Goal: Information Seeking & Learning: Learn about a topic

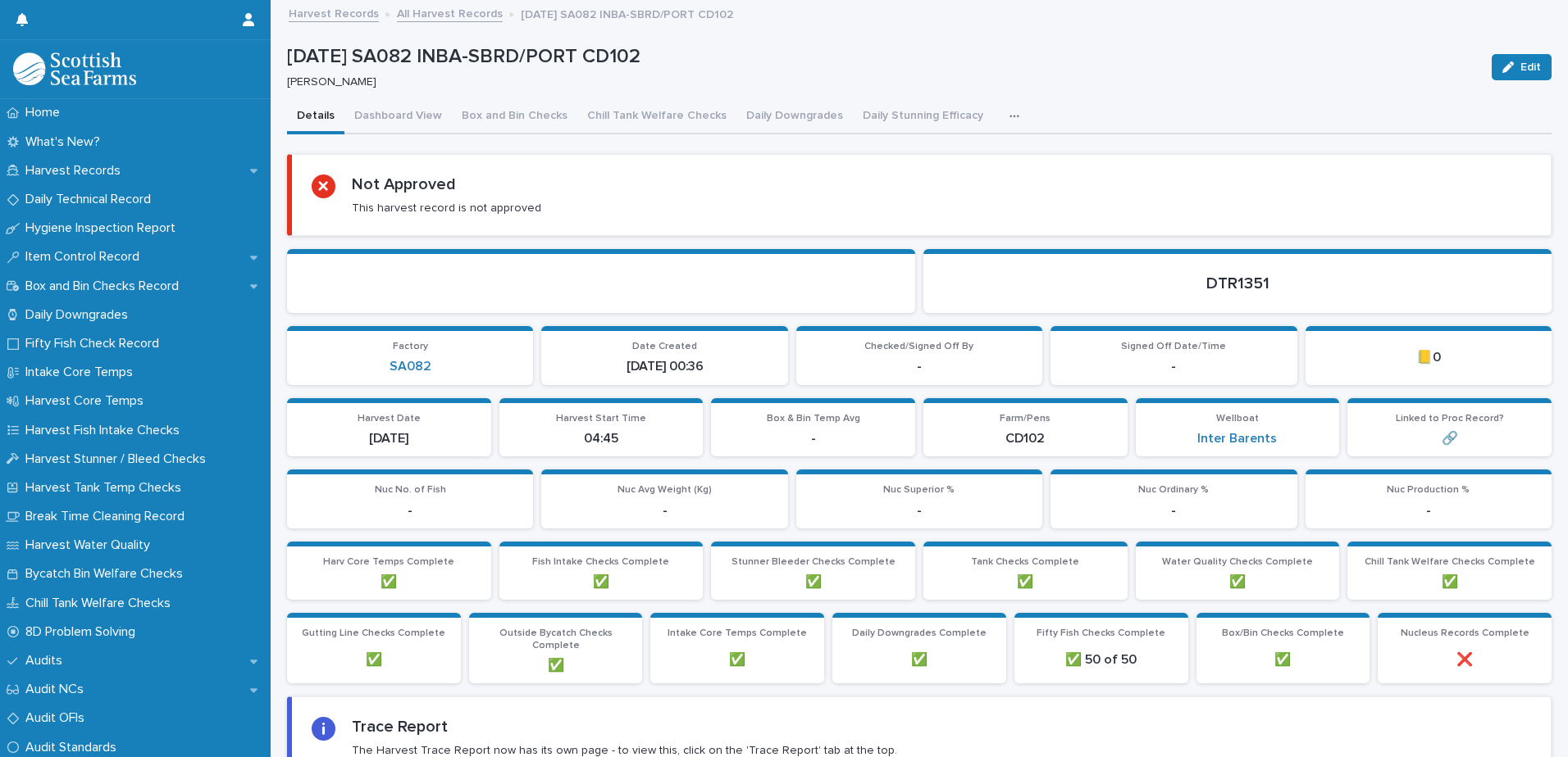
click at [417, 13] on link "All Harvest Records" at bounding box center [450, 12] width 106 height 19
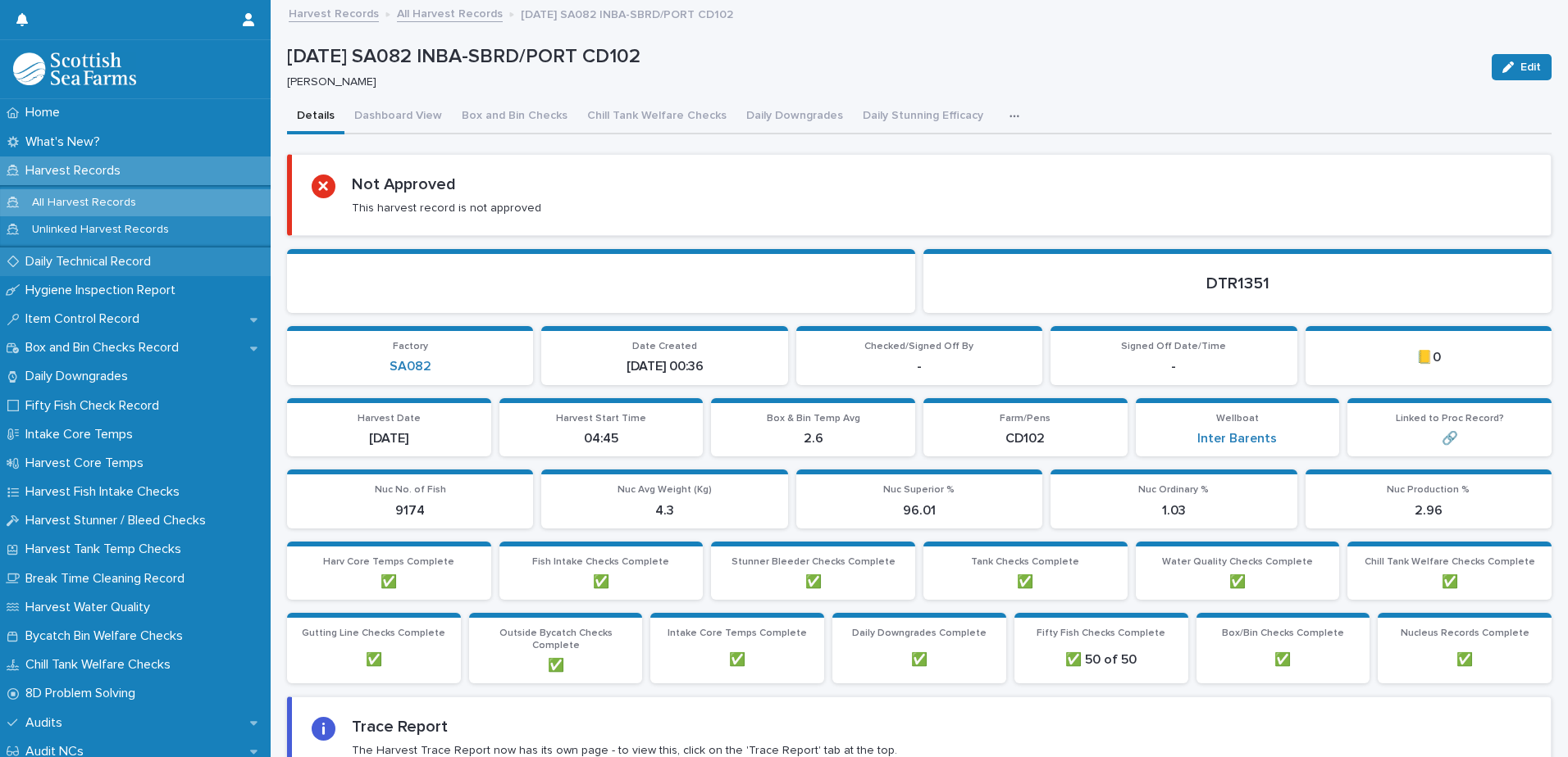
click at [100, 269] on div "Daily Technical Record" at bounding box center [135, 262] width 270 height 29
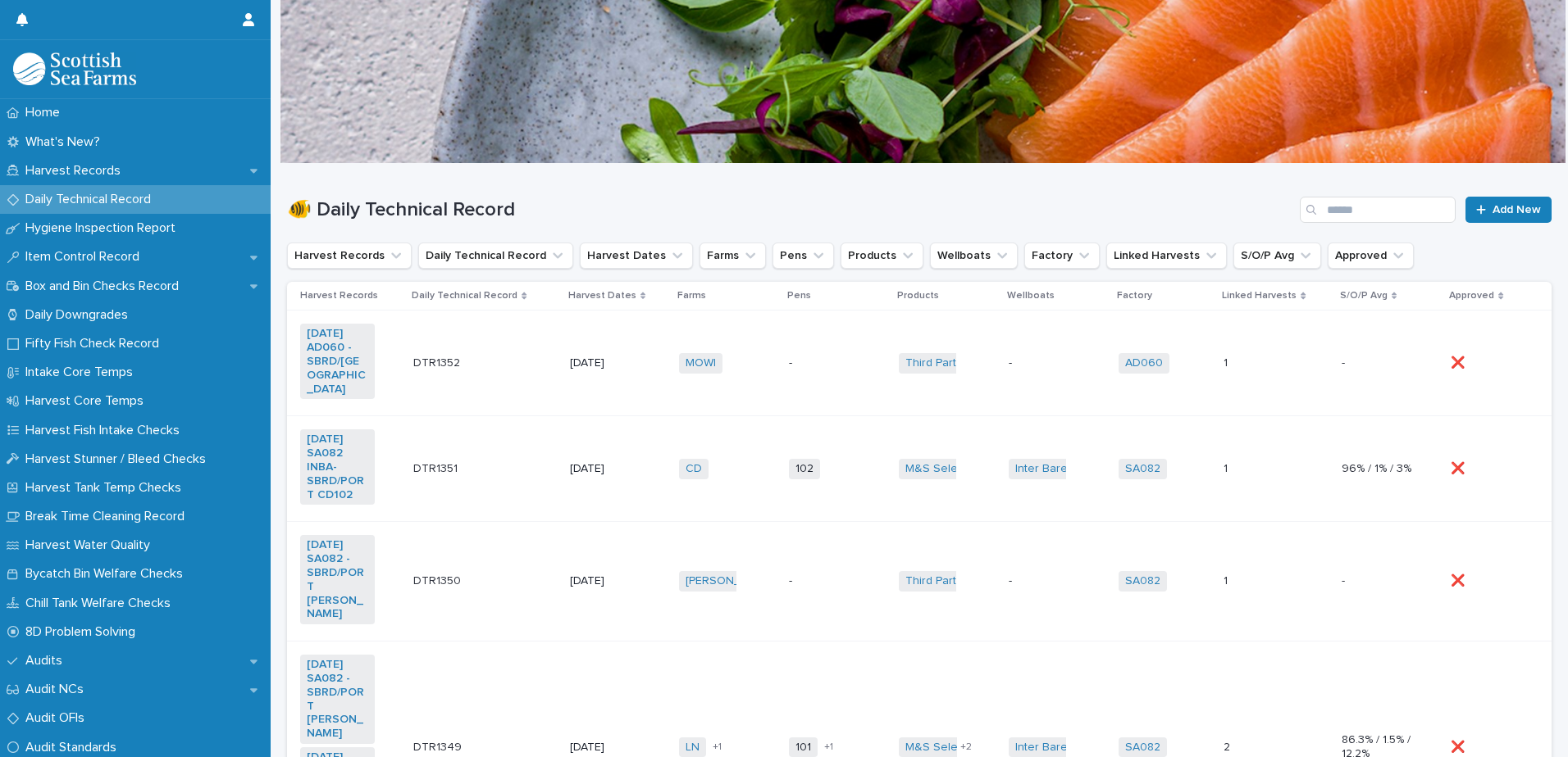
click at [856, 452] on div "102 + 0" at bounding box center [837, 469] width 96 height 34
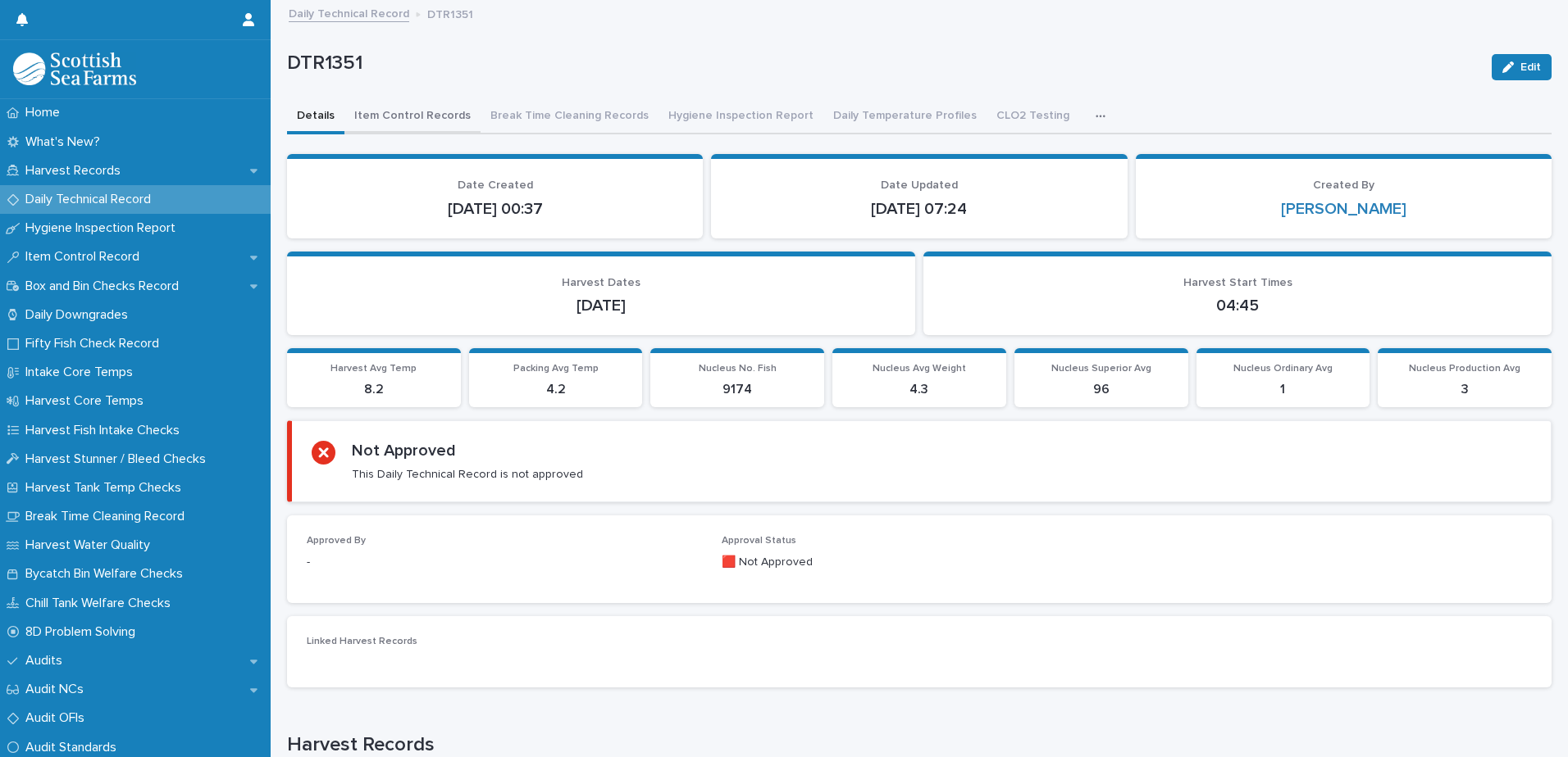
click at [432, 108] on button "Item Control Records" at bounding box center [412, 117] width 136 height 35
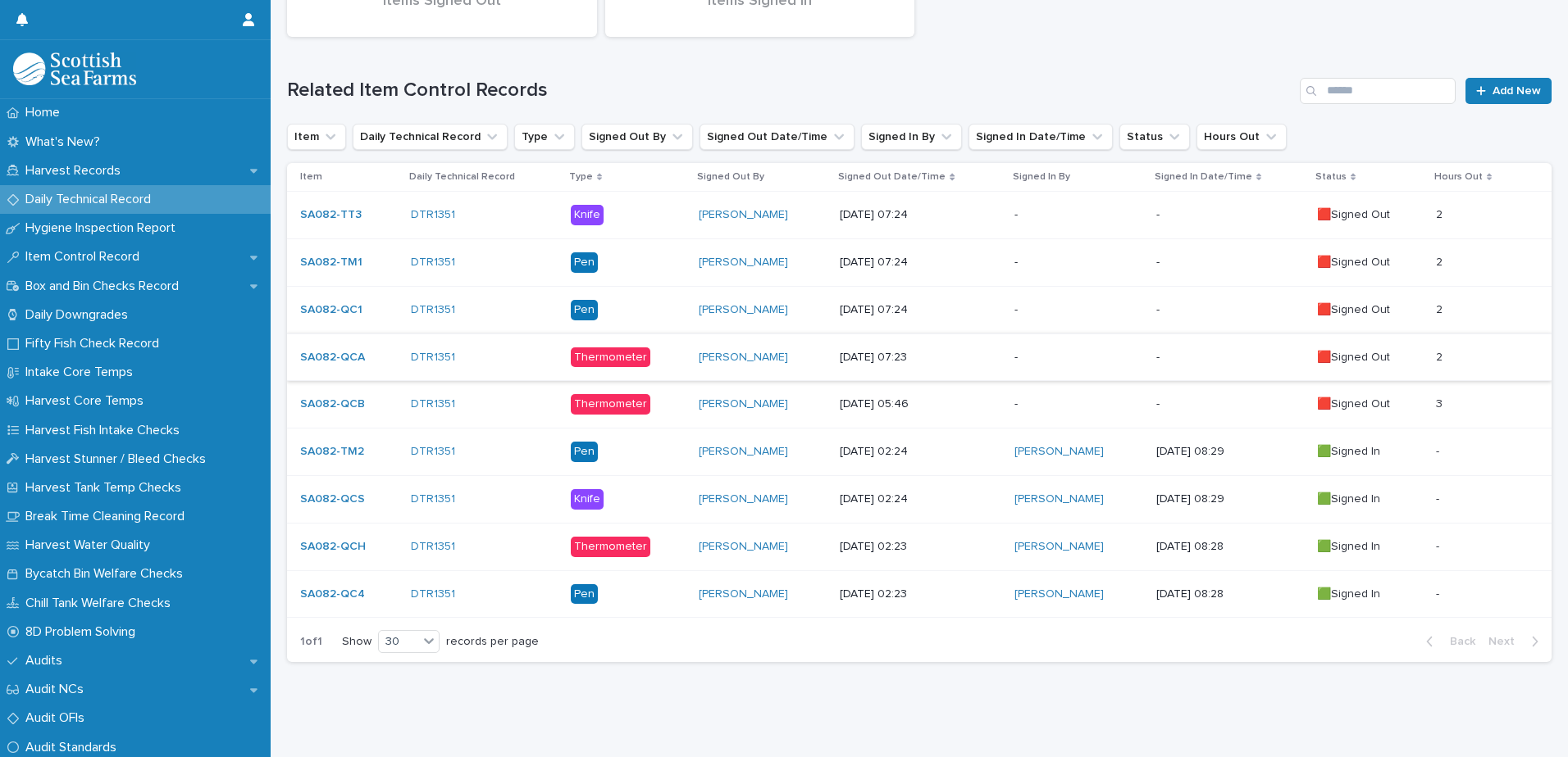
scroll to position [260, 0]
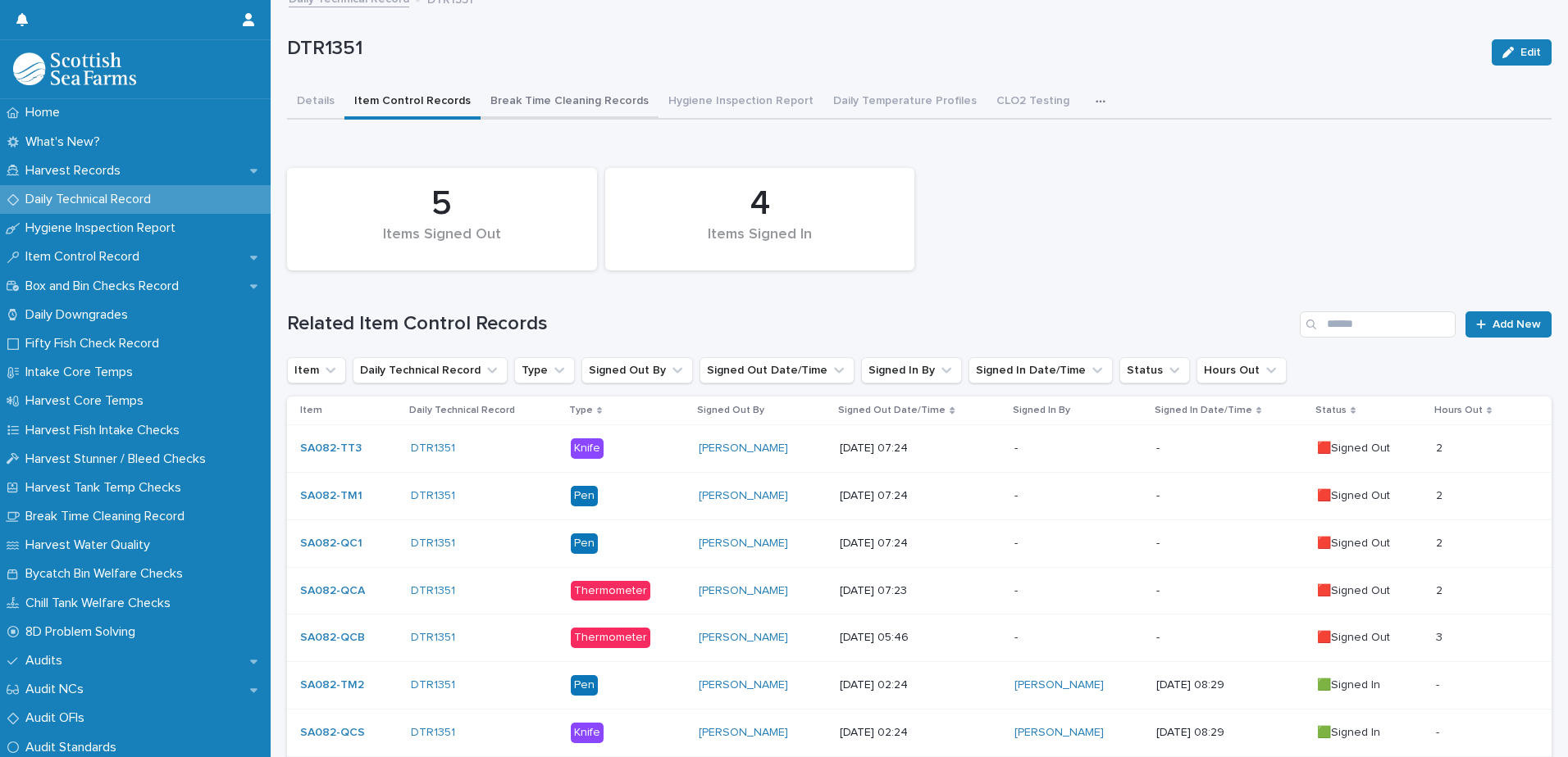
click at [532, 98] on button "Break Time Cleaning Records" at bounding box center [569, 103] width 177 height 35
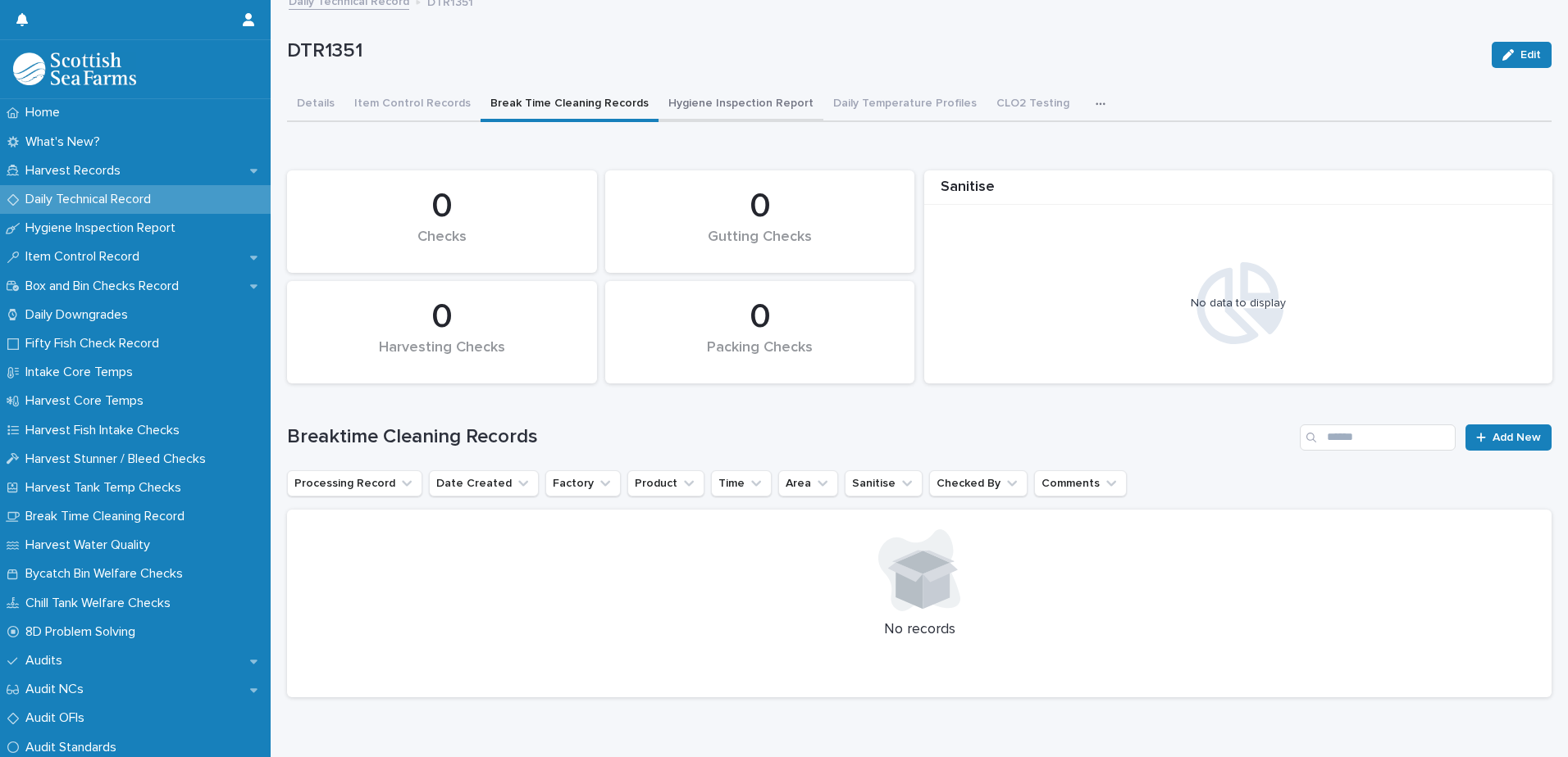
click at [733, 109] on button "Hygiene Inspection Report" at bounding box center [740, 104] width 165 height 35
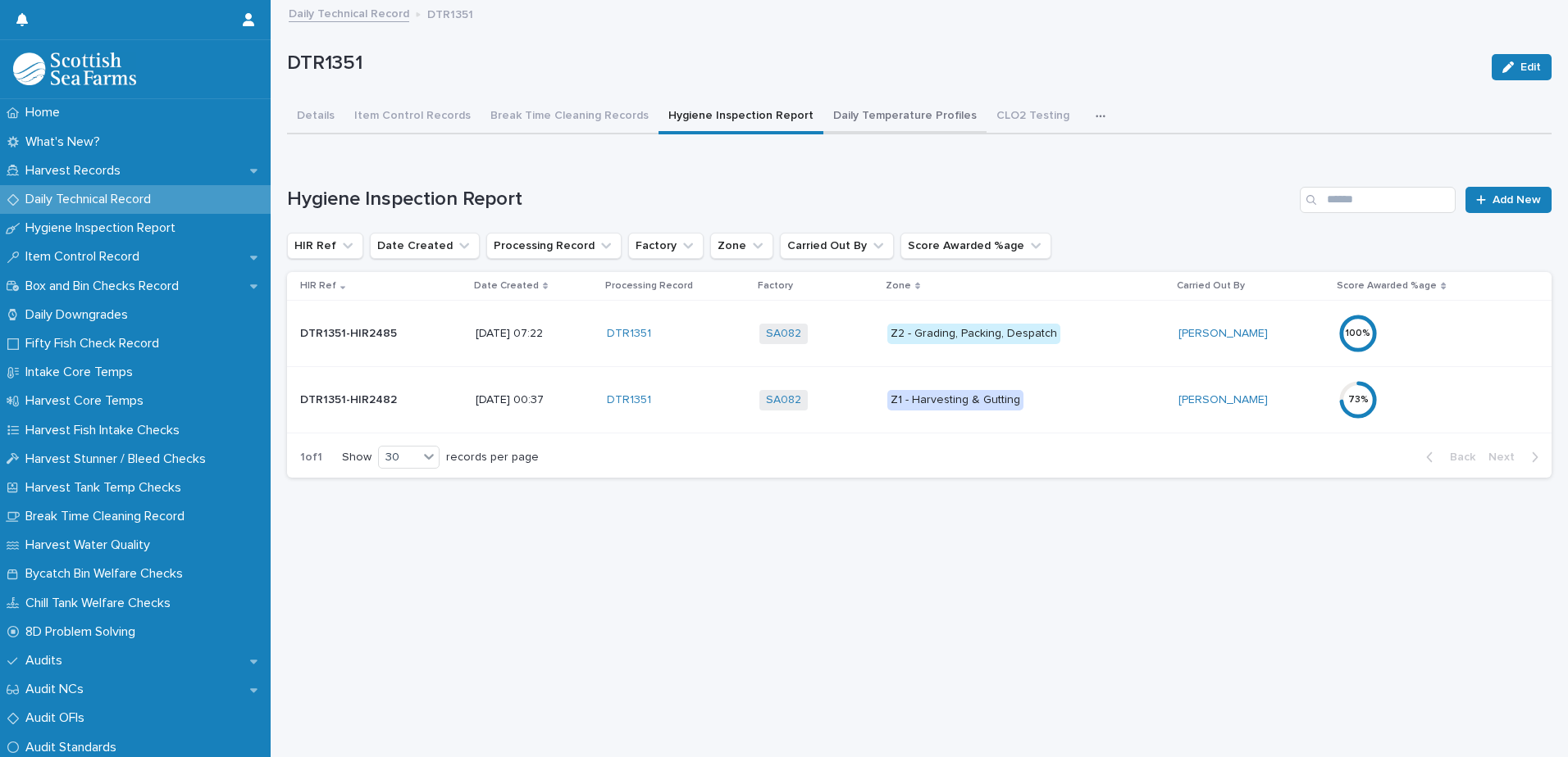
click at [838, 105] on button "Daily Temperature Profiles" at bounding box center [904, 117] width 163 height 35
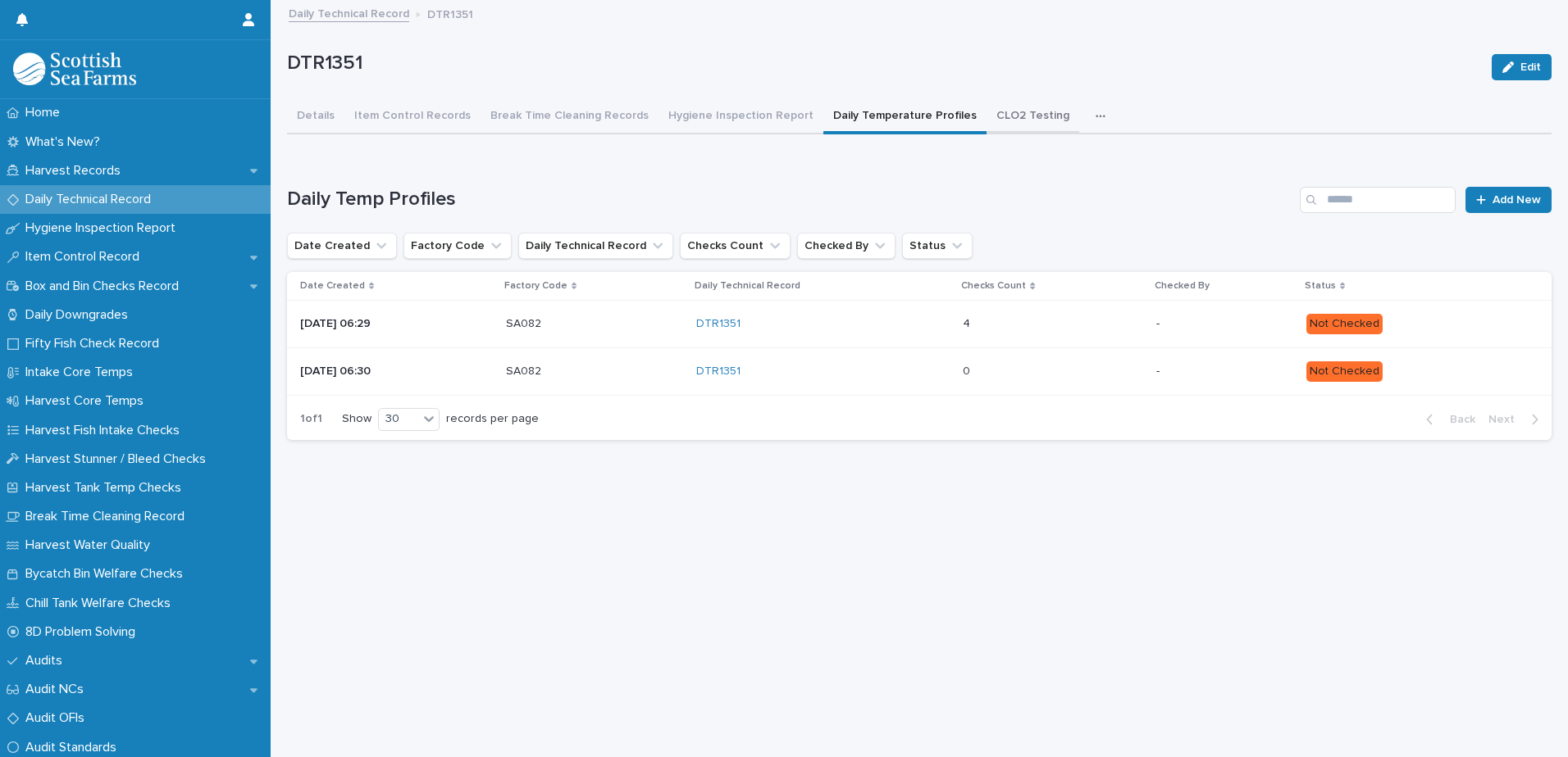
click at [1000, 105] on button "CLO2 Testing" at bounding box center [1033, 117] width 93 height 35
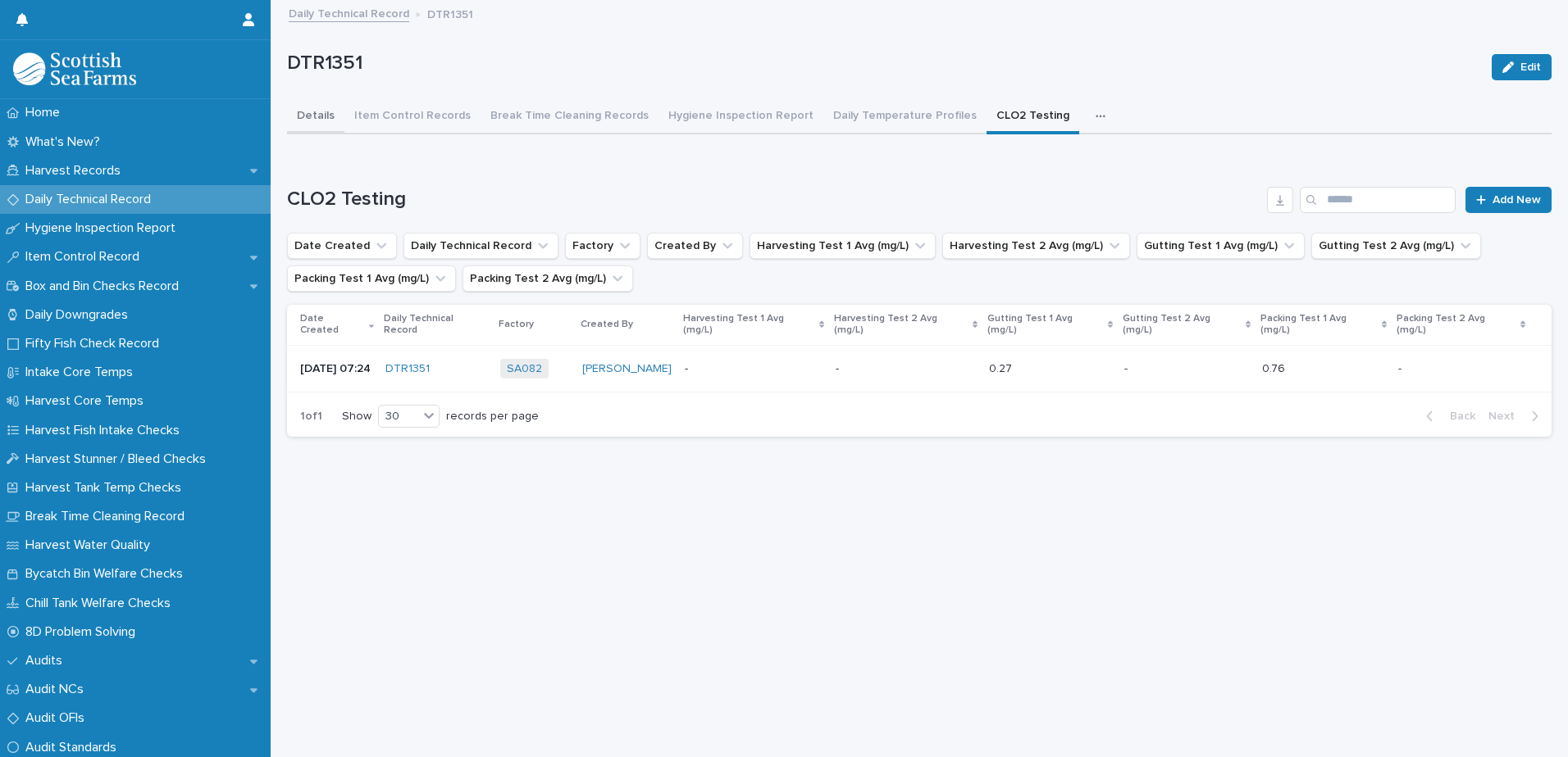
click at [314, 102] on button "Details" at bounding box center [316, 117] width 57 height 35
